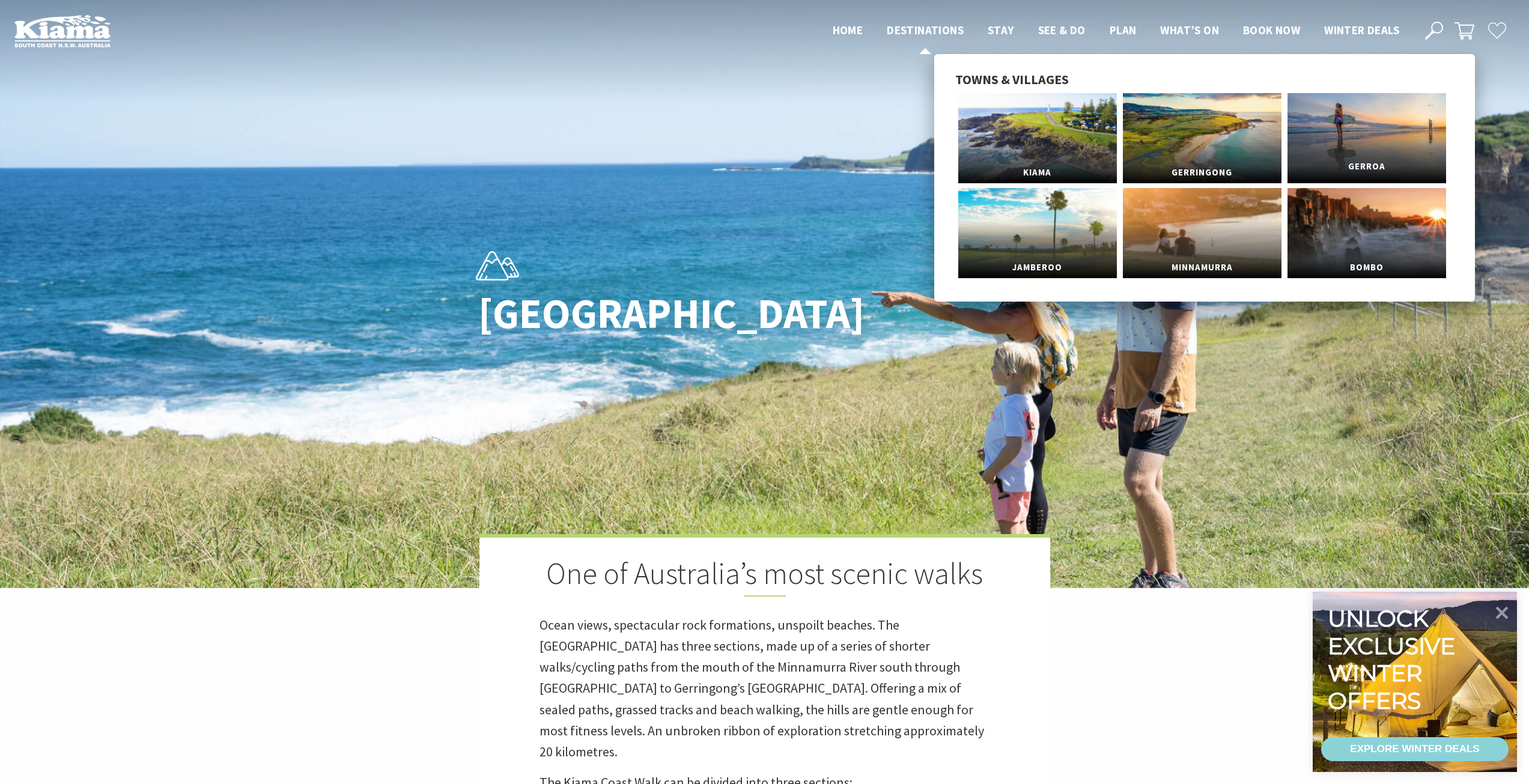
click at [1359, 125] on link "Gerroa" at bounding box center [1367, 138] width 159 height 90
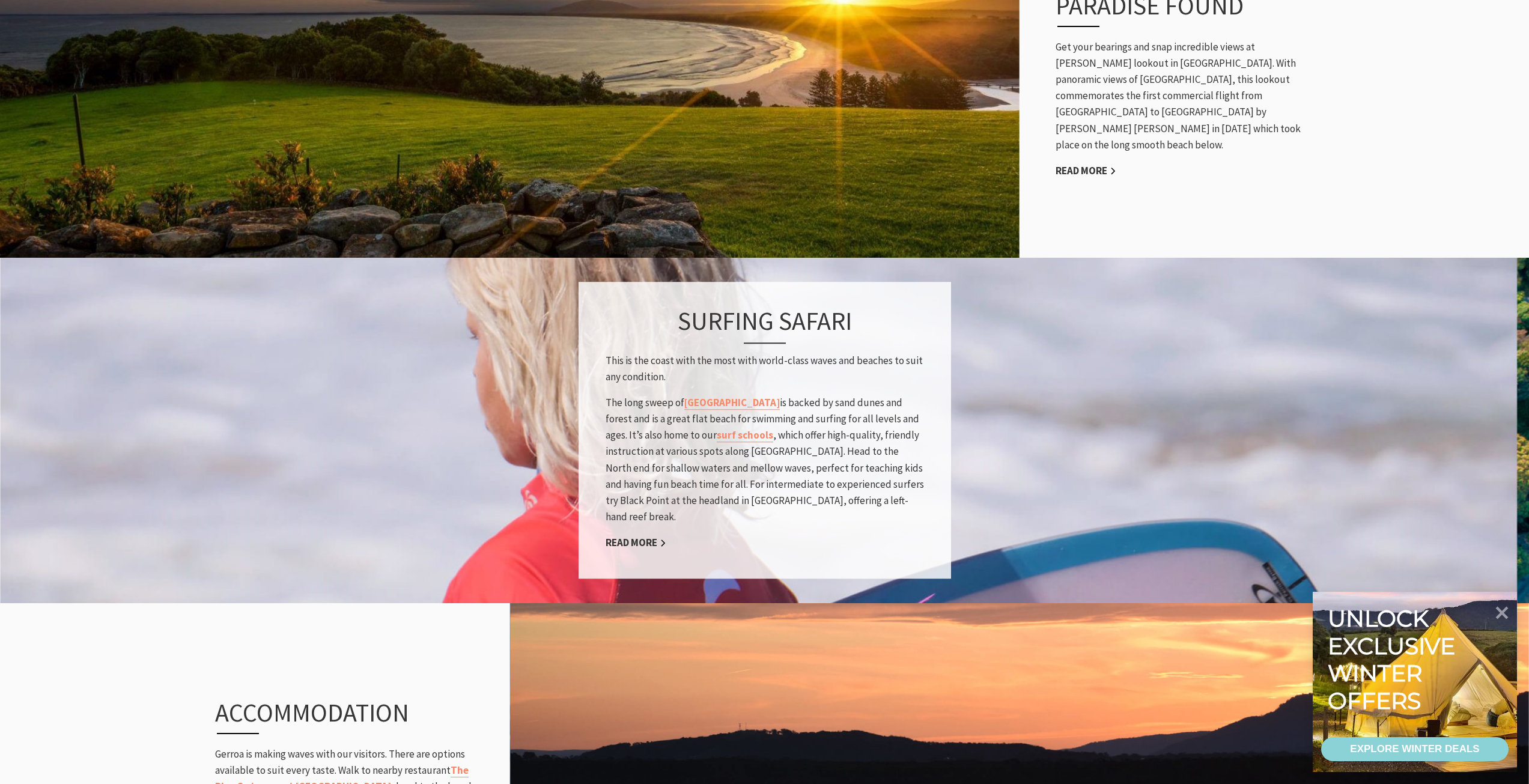
scroll to position [961, 0]
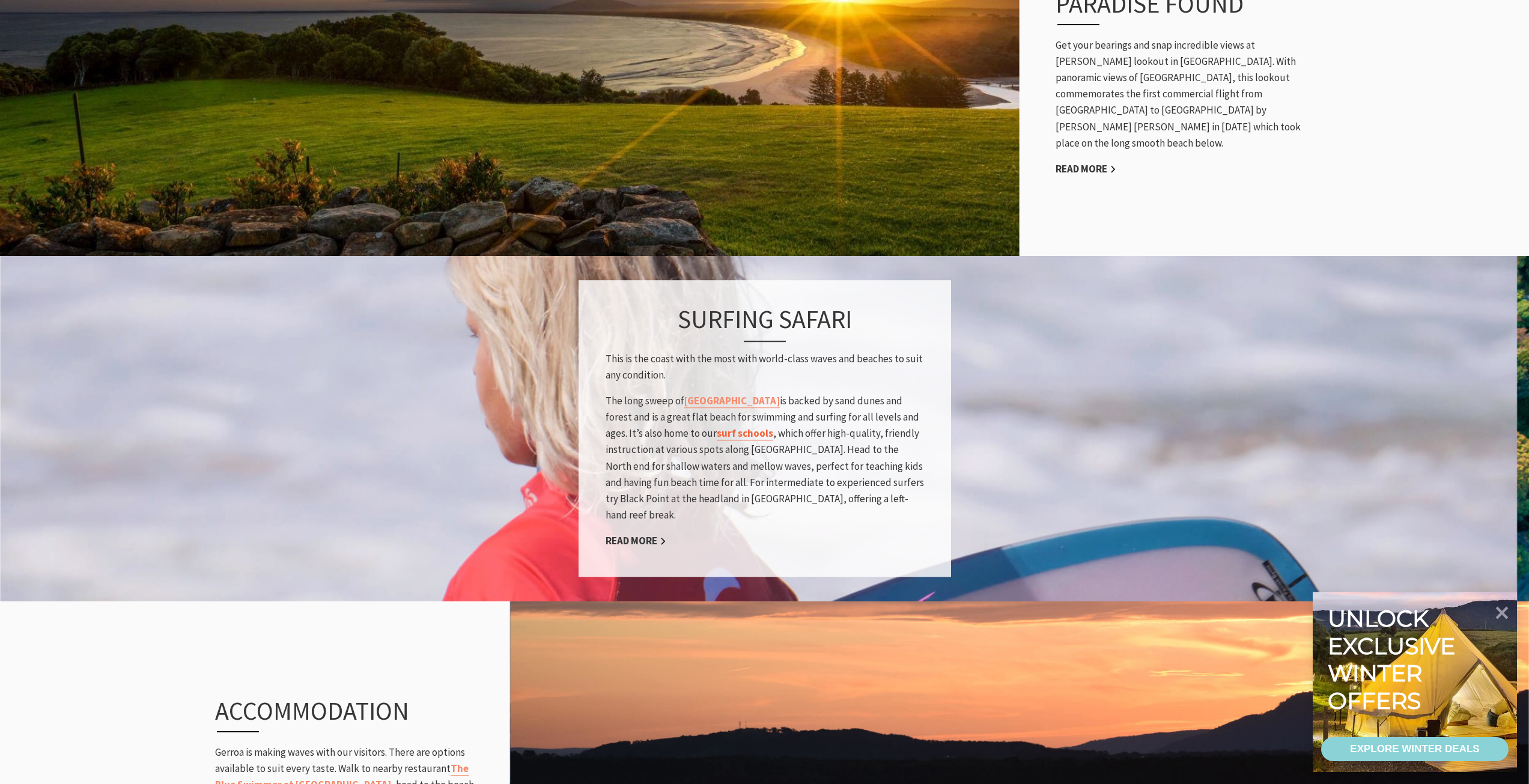
click at [717, 427] on link "surf schools" at bounding box center [745, 434] width 57 height 14
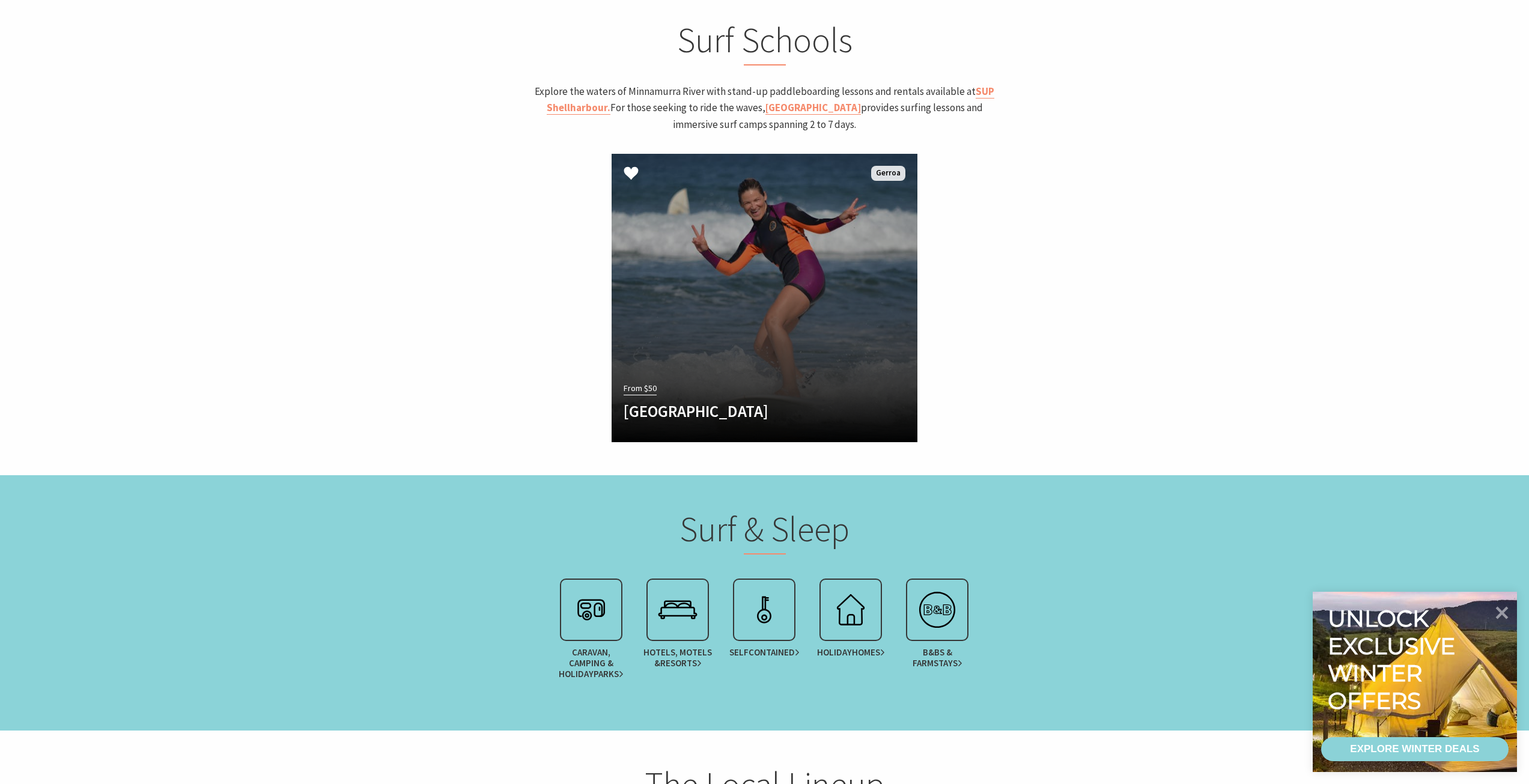
scroll to position [1193, 0]
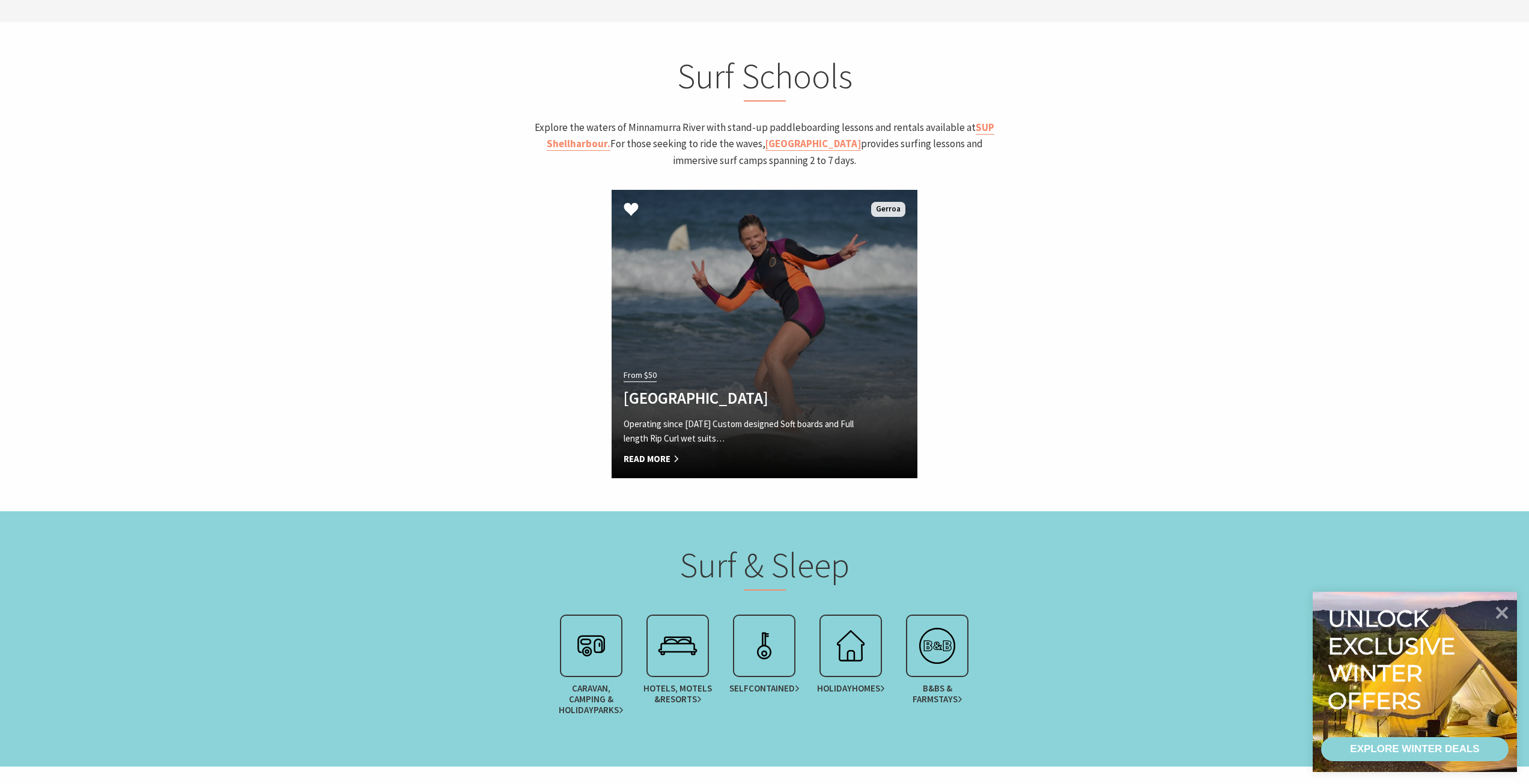
click at [753, 315] on link "From $50 [GEOGRAPHIC_DATA] Operating since [DATE] Custom designed Soft boards a…" at bounding box center [764, 334] width 306 height 288
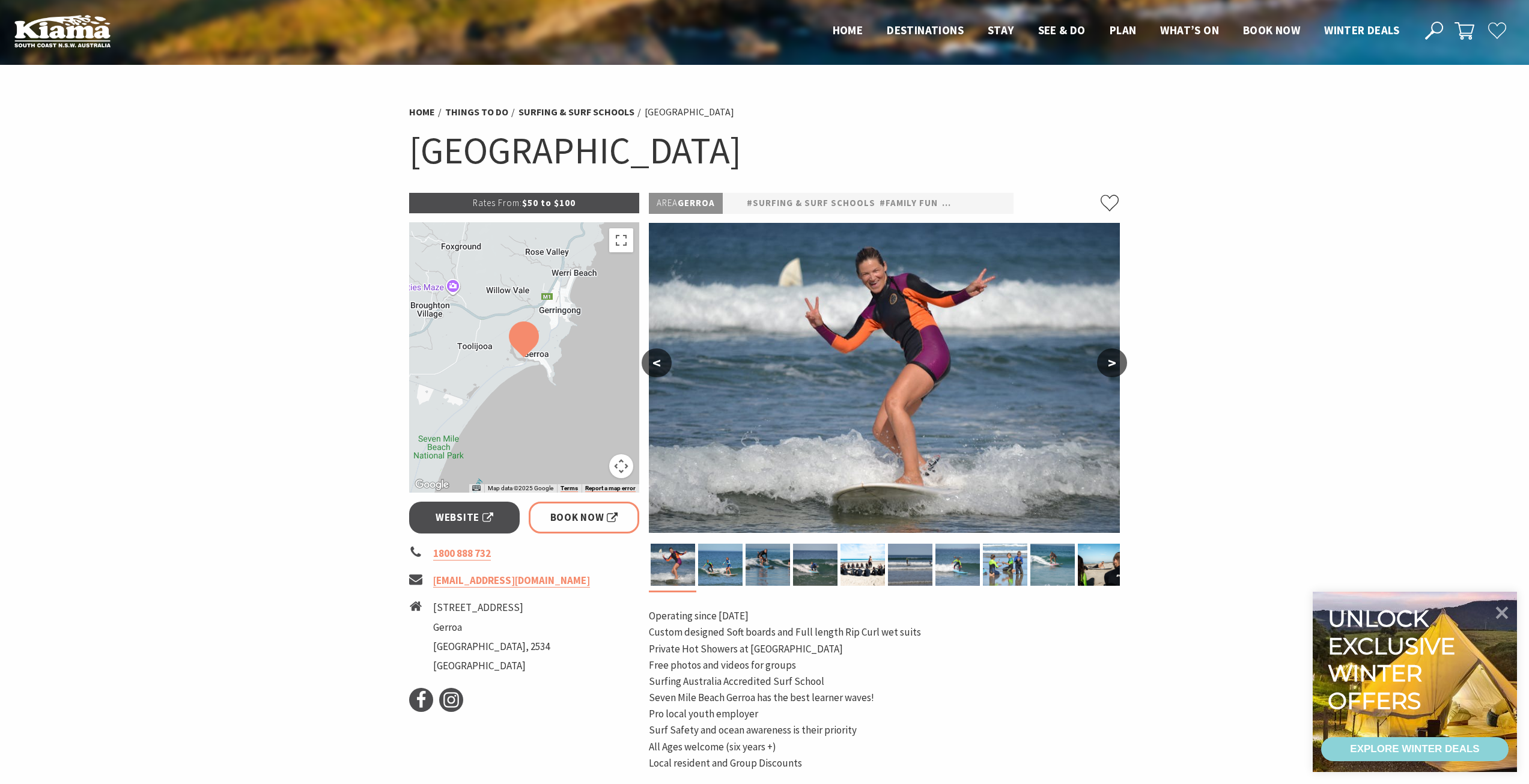
click at [1113, 358] on button ">" at bounding box center [1111, 363] width 30 height 29
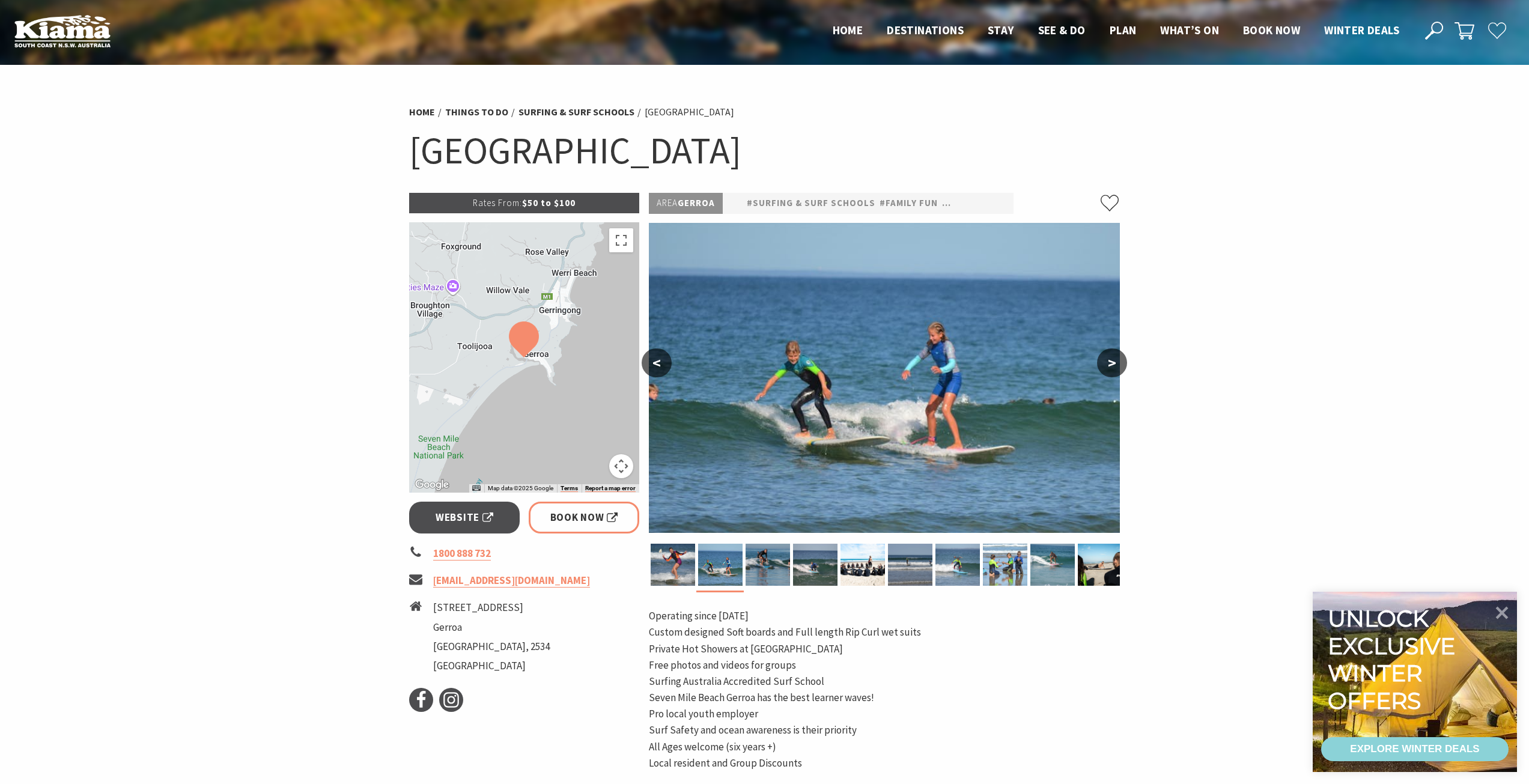
click at [1113, 358] on button ">" at bounding box center [1111, 363] width 30 height 29
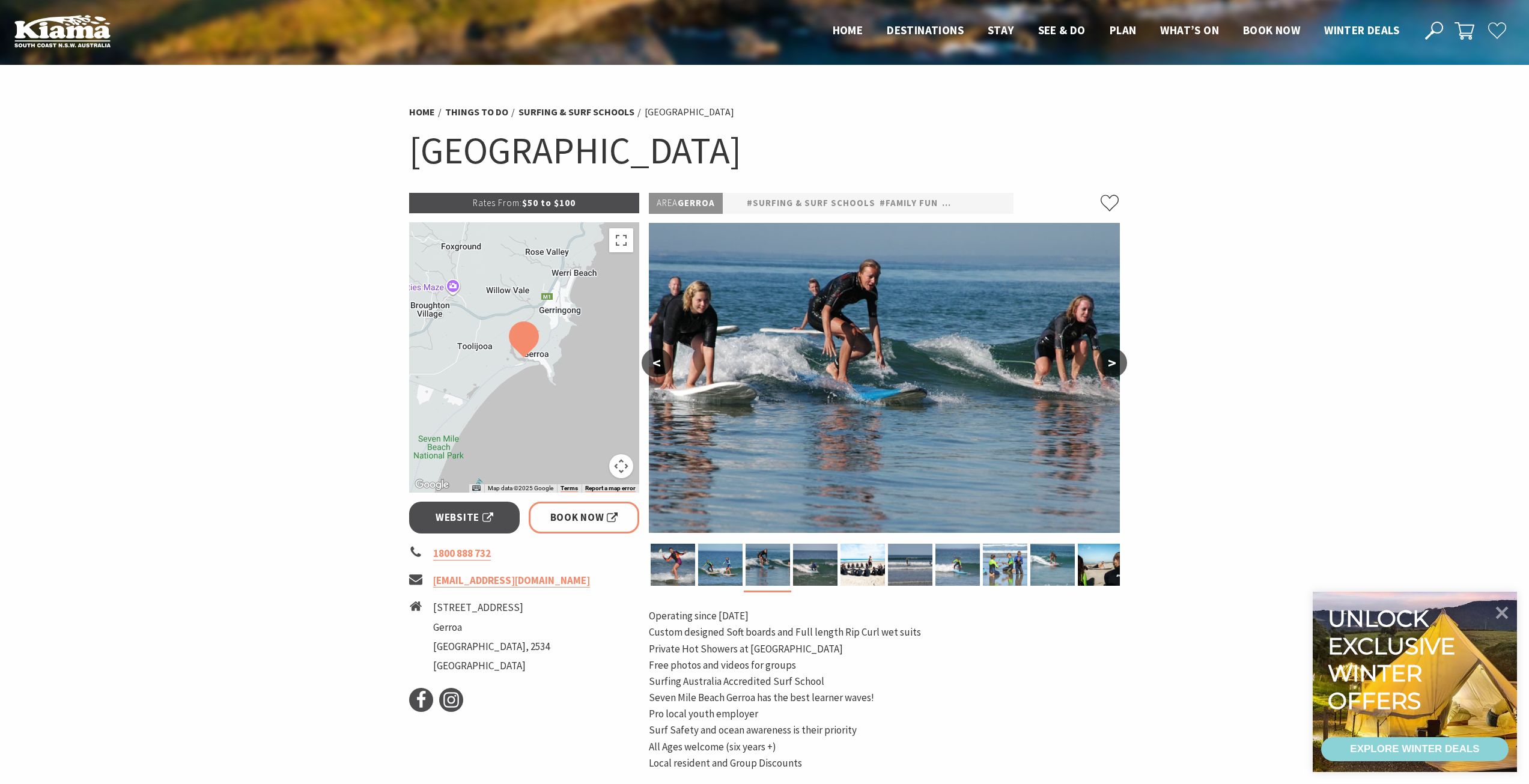
click at [1109, 362] on button ">" at bounding box center [1111, 363] width 30 height 29
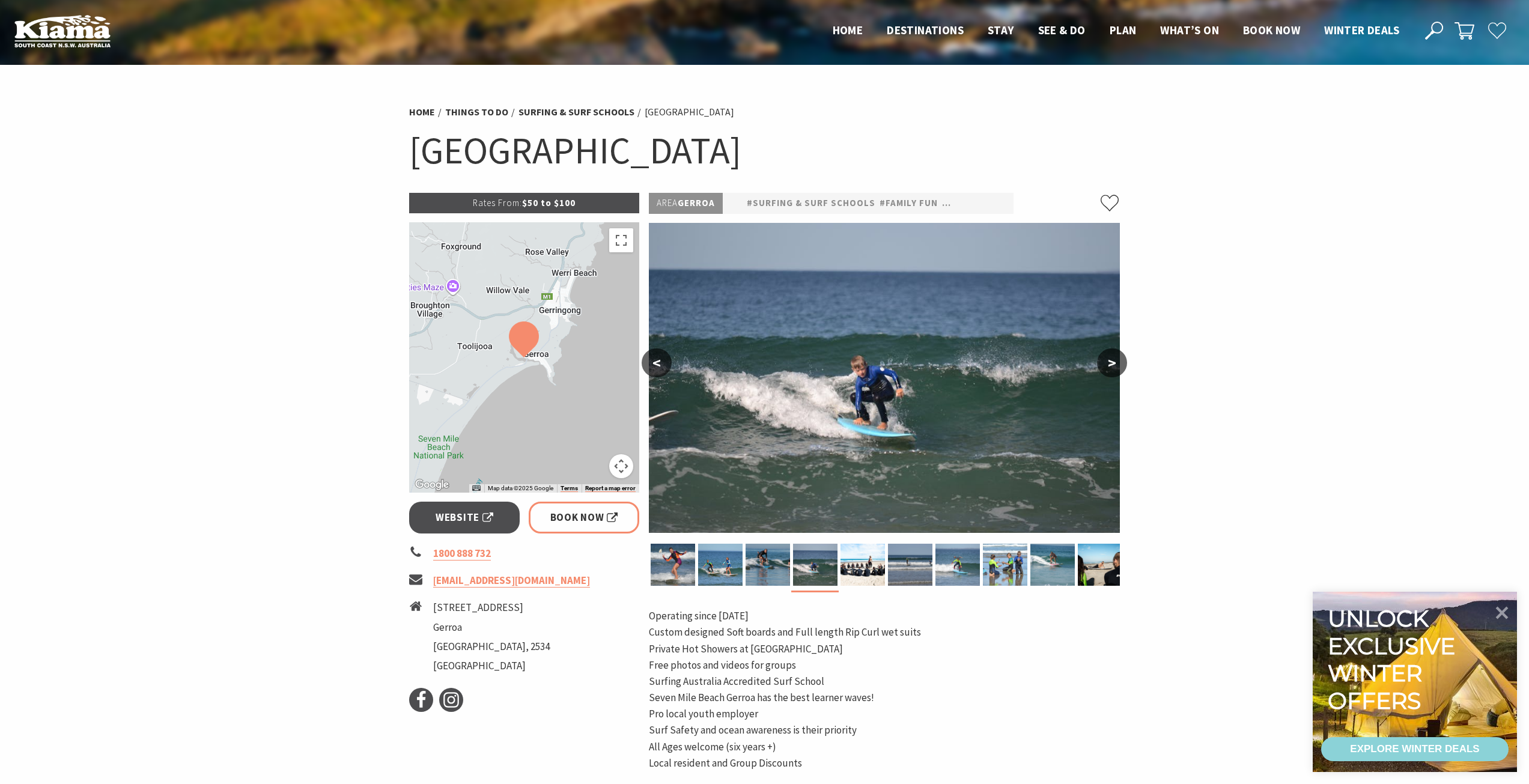
click at [1109, 362] on button ">" at bounding box center [1111, 363] width 30 height 29
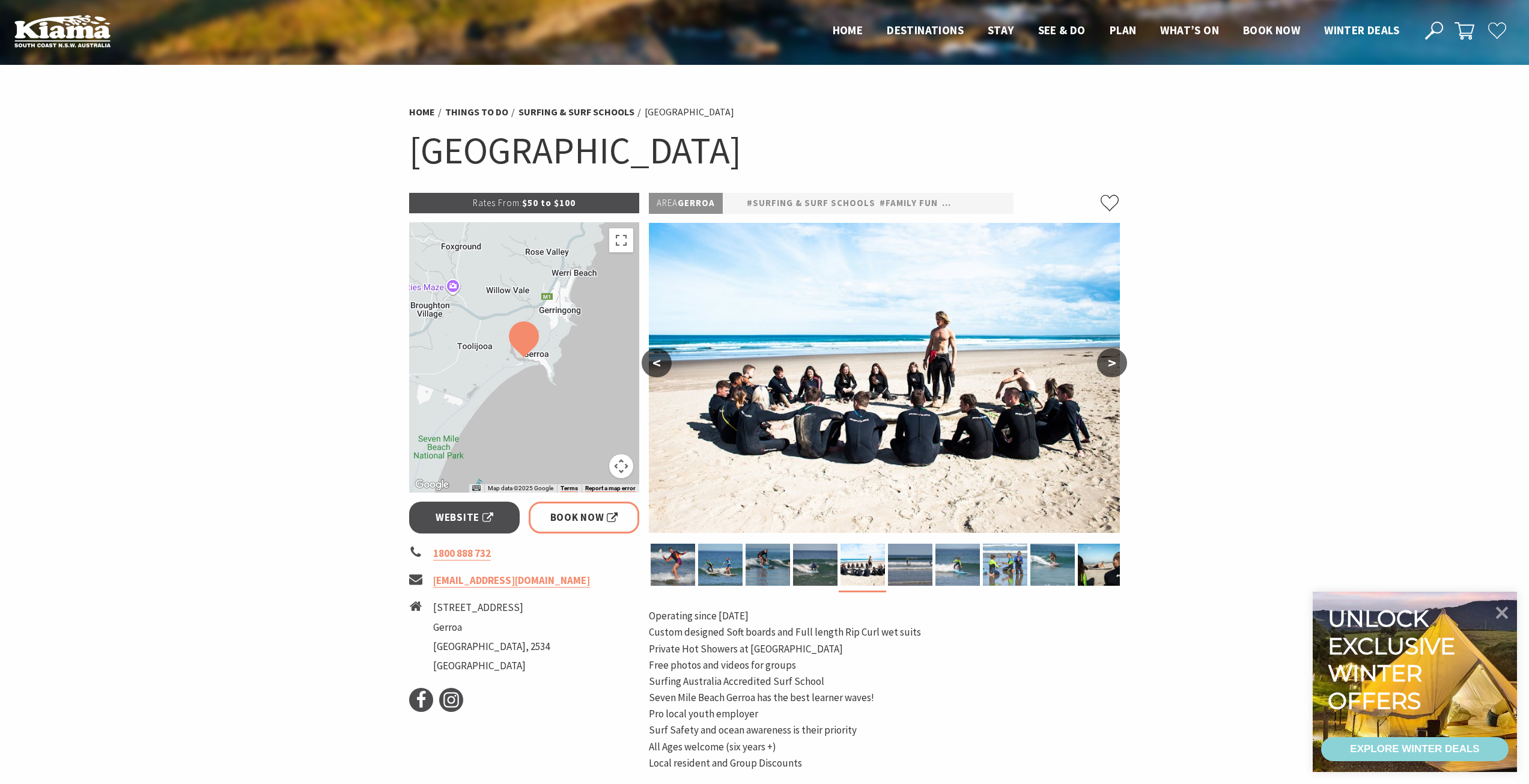
click at [1109, 362] on button ">" at bounding box center [1111, 363] width 30 height 29
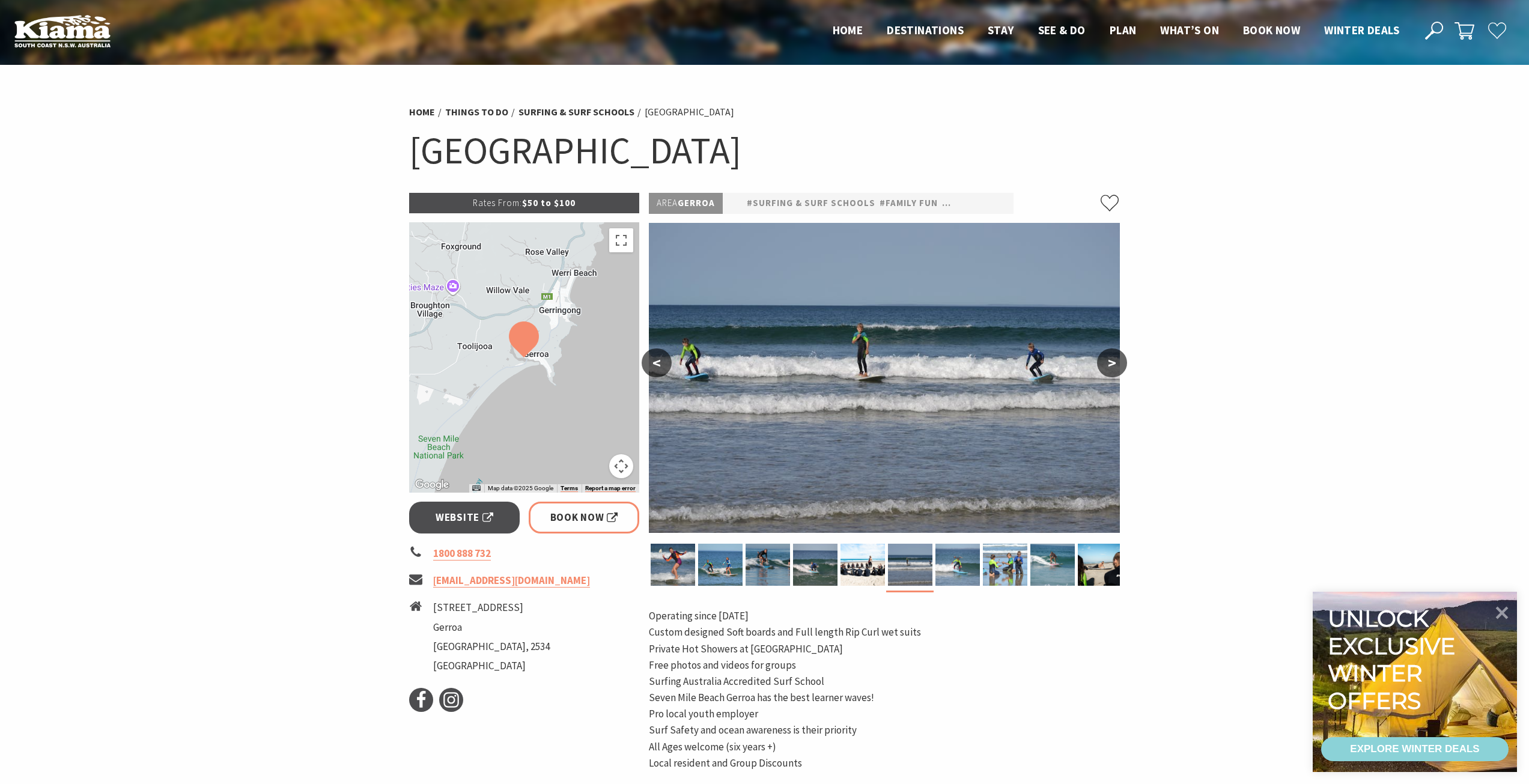
click at [1109, 362] on button ">" at bounding box center [1111, 363] width 30 height 29
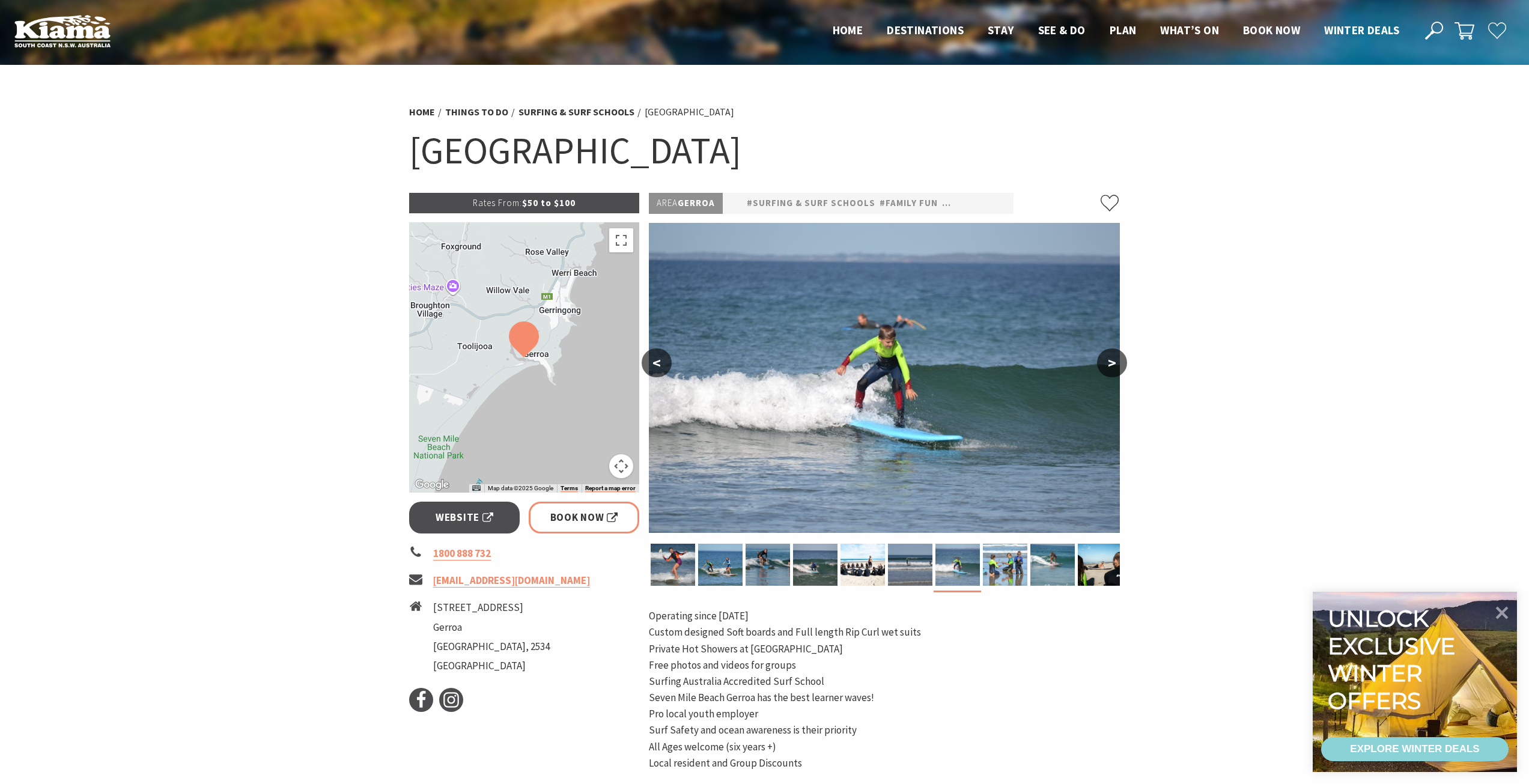
click at [1109, 362] on button ">" at bounding box center [1111, 363] width 30 height 29
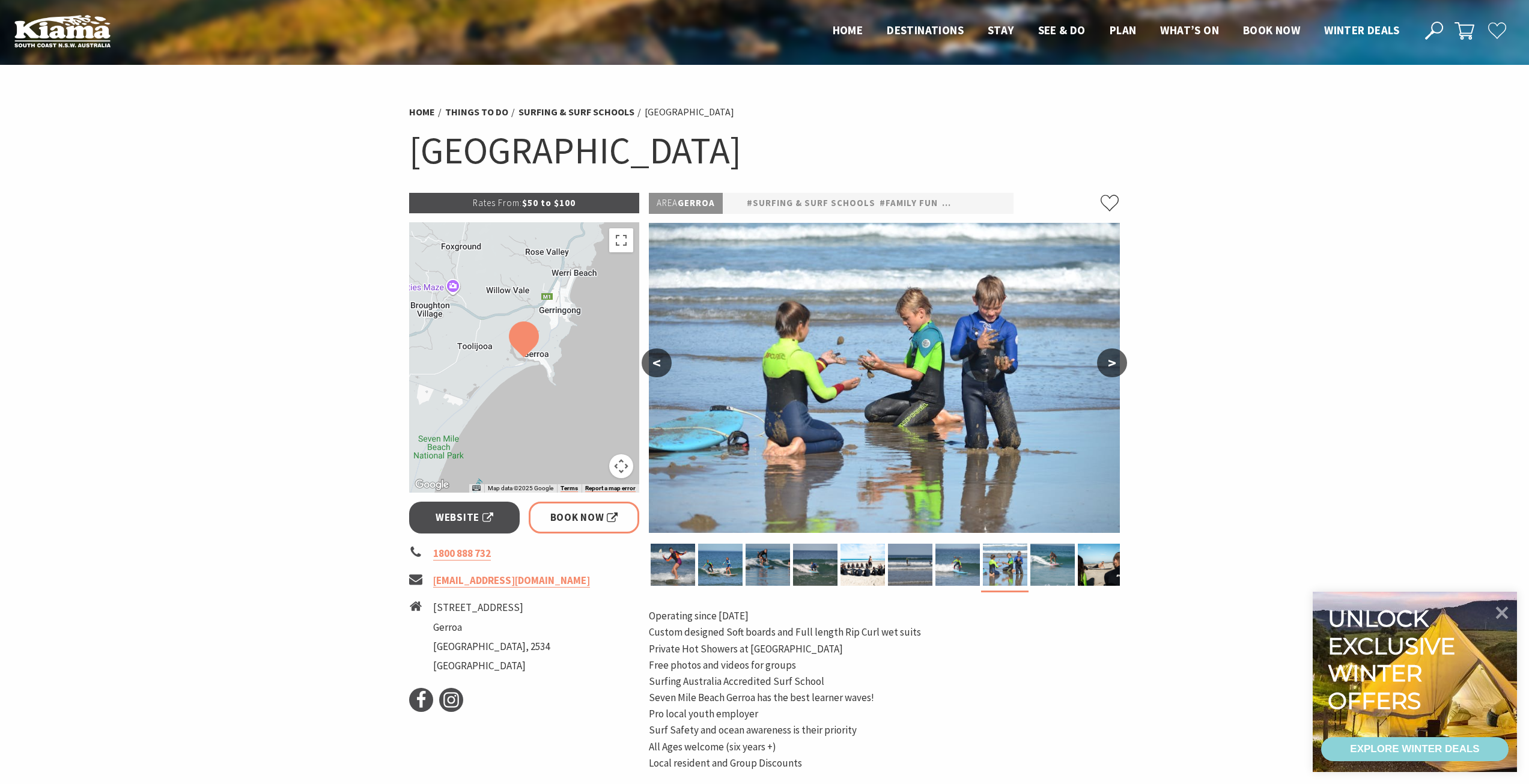
click at [1109, 362] on button ">" at bounding box center [1111, 363] width 30 height 29
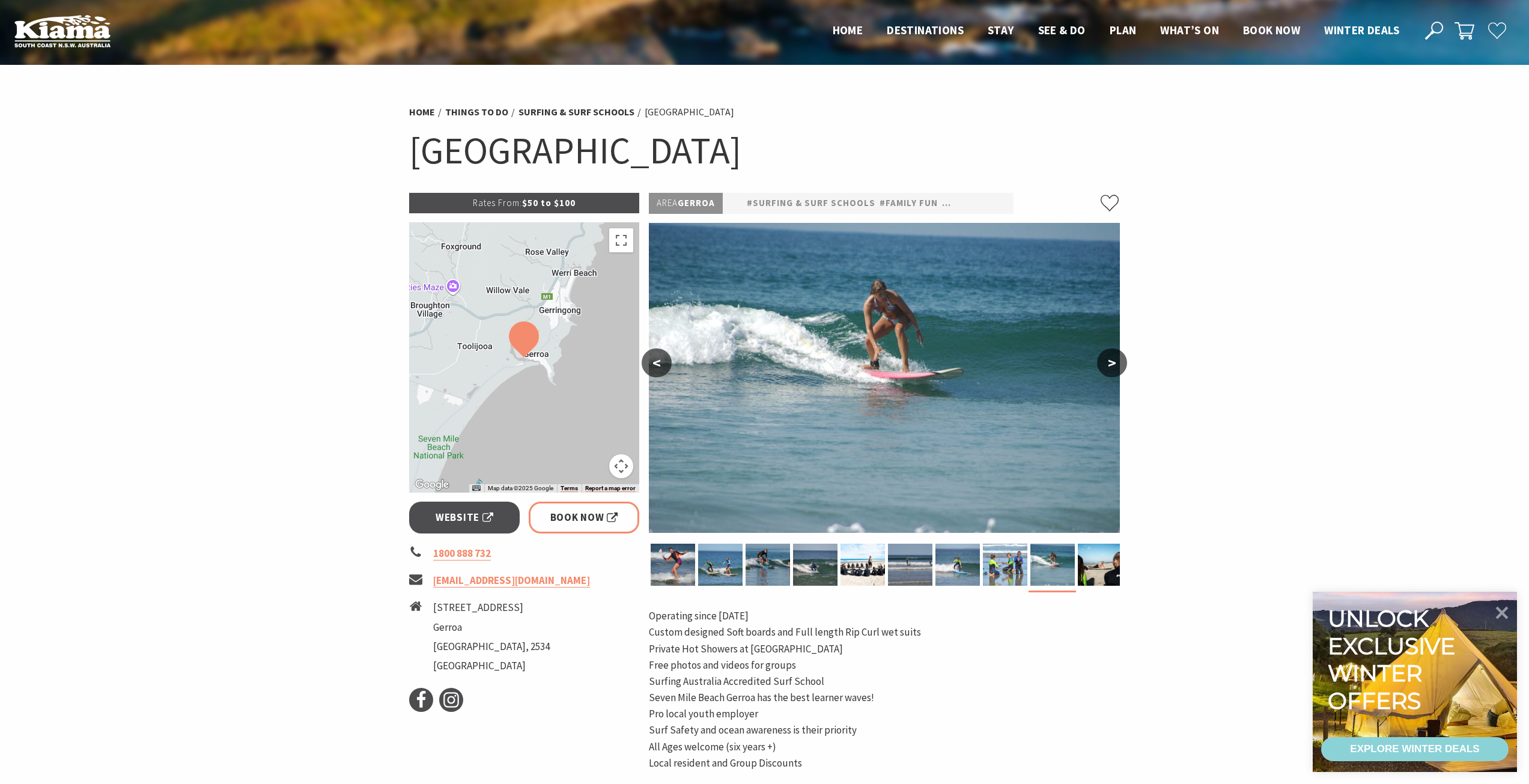
click at [1109, 362] on button ">" at bounding box center [1111, 363] width 30 height 29
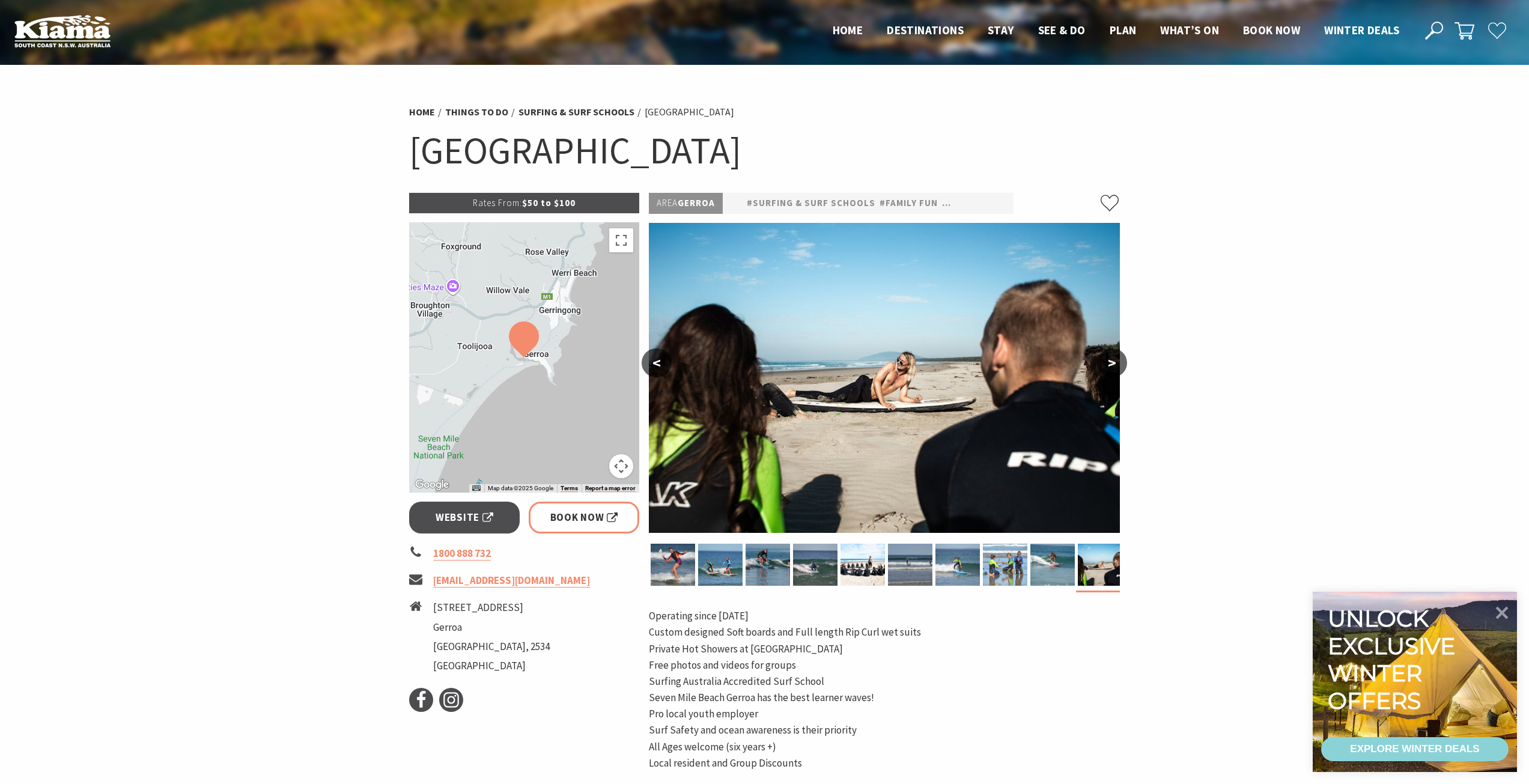
click at [1109, 362] on button ">" at bounding box center [1111, 363] width 30 height 29
